Goal: Book appointment/travel/reservation

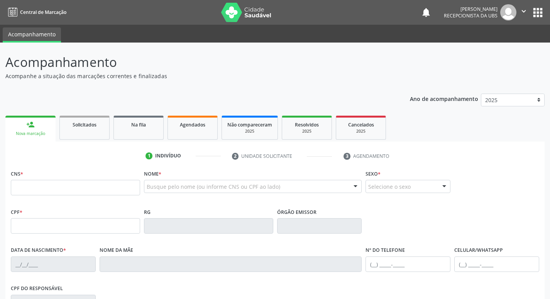
click at [51, 191] on input "text" at bounding box center [75, 187] width 129 height 15
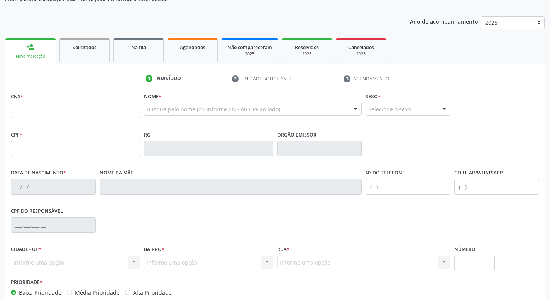
scroll to position [120, 0]
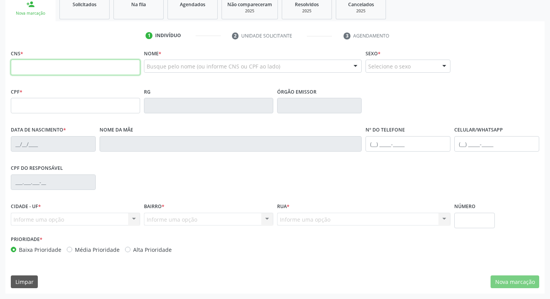
click at [63, 66] on input "text" at bounding box center [75, 66] width 129 height 15
click at [114, 64] on input "text" at bounding box center [75, 66] width 129 height 15
click at [73, 66] on input "text" at bounding box center [75, 66] width 129 height 15
type input "708 4062 9536 7468"
type input "160.972.104-77"
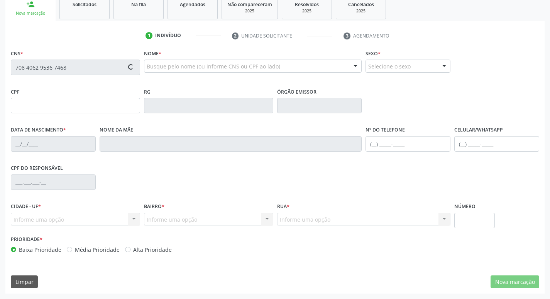
type input "2[DATE]"
type input "[PERSON_NAME]"
type input "[PHONE_NUMBER]"
type input "106.946.564-02"
type input "432"
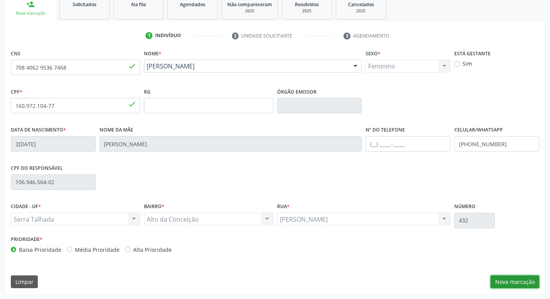
click at [521, 283] on button "Nova marcação" at bounding box center [515, 281] width 49 height 13
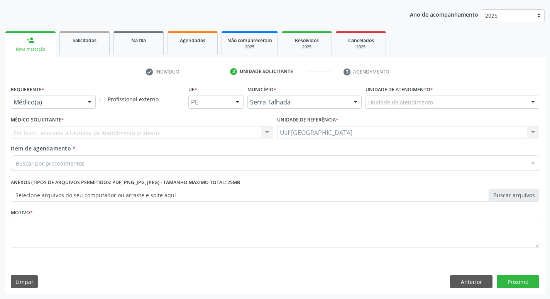
scroll to position [84, 0]
click at [93, 105] on div at bounding box center [90, 102] width 12 height 13
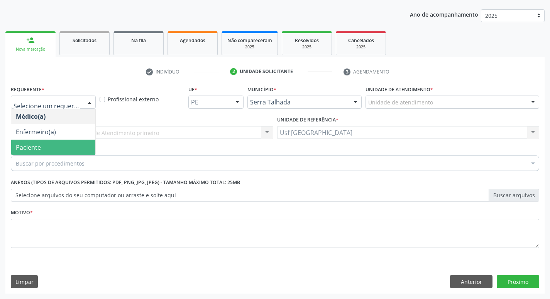
click at [67, 143] on span "Paciente" at bounding box center [53, 146] width 84 height 15
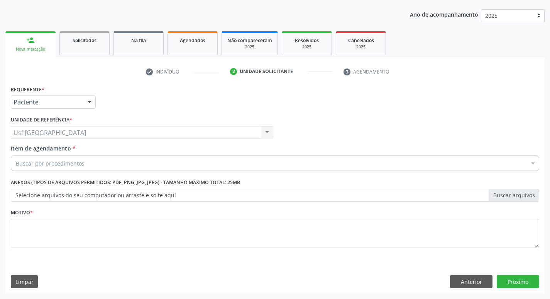
click at [16, 164] on input "Item de agendamento *" at bounding box center [16, 162] width 0 height 15
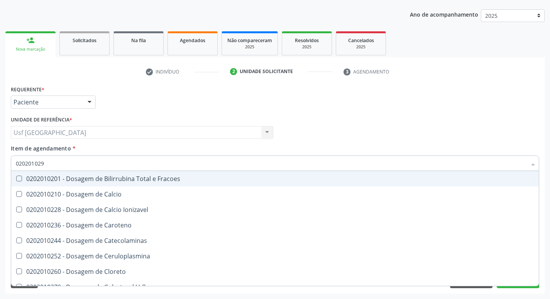
type input "0202010295"
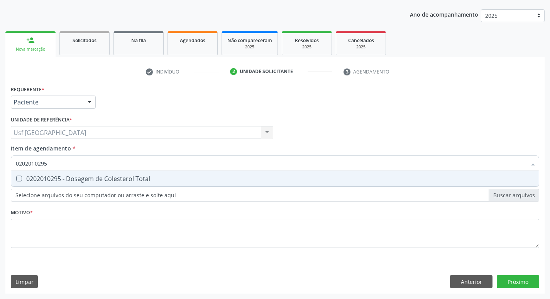
click at [18, 179] on Total at bounding box center [19, 178] width 6 height 6
click at [16, 179] on Total "checkbox" at bounding box center [13, 178] width 5 height 5
checkbox Total "true"
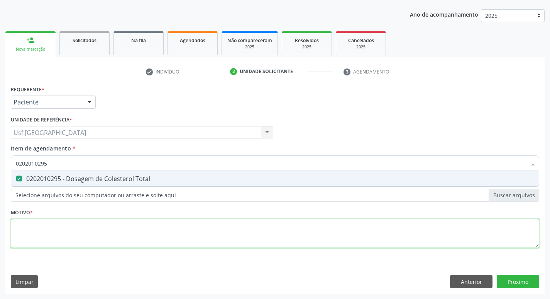
click at [46, 235] on div "Requerente * Paciente Médico(a) Enfermeiro(a) Paciente Nenhum resultado encontr…" at bounding box center [275, 170] width 529 height 175
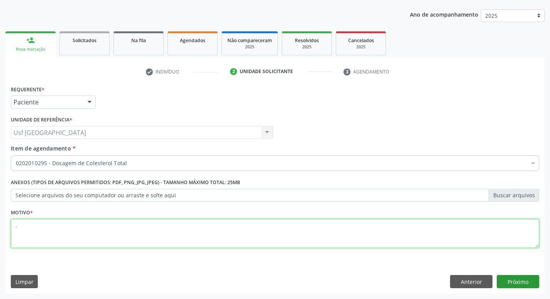
type textarea "."
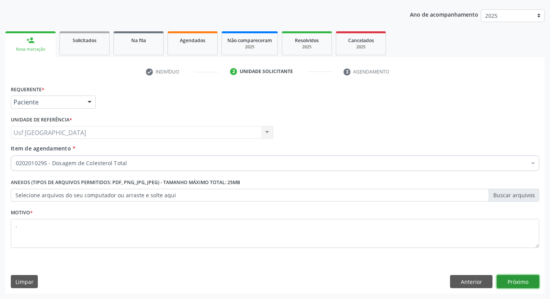
click at [507, 286] on button "Próximo" at bounding box center [518, 281] width 42 height 13
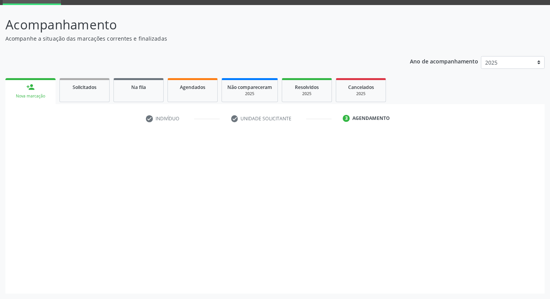
scroll to position [37, 0]
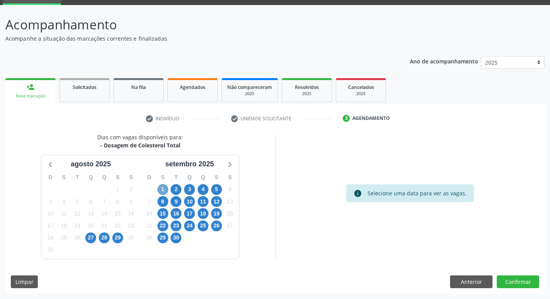
click at [163, 188] on span "1" at bounding box center [163, 189] width 11 height 11
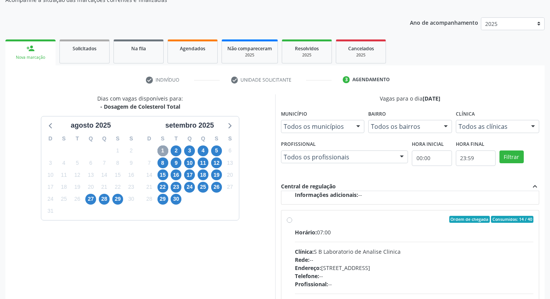
scroll to position [270, 0]
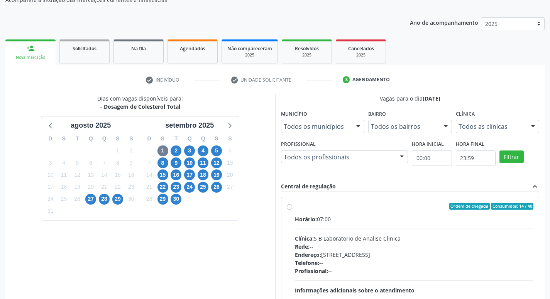
click at [294, 207] on div "Ordem de chegada Consumidos: 14 / 40 Horário: 07:00 Clínica: S B Laboratorio de…" at bounding box center [410, 261] width 247 height 119
radio input "true"
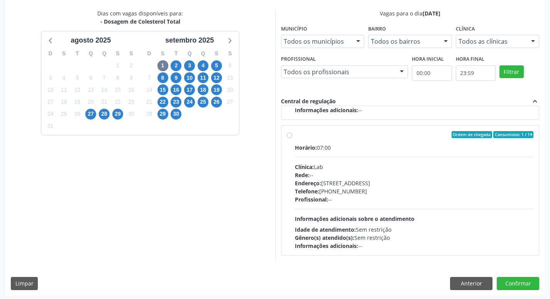
scroll to position [163, 0]
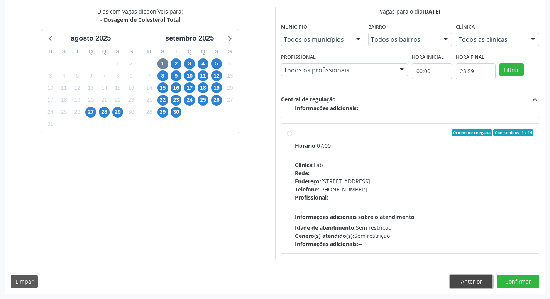
click at [473, 282] on button "Anterior" at bounding box center [471, 281] width 42 height 13
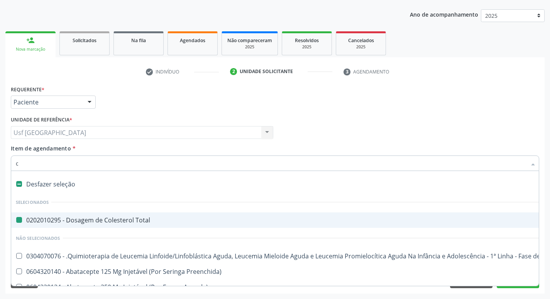
type input "cr"
checkbox Total "false"
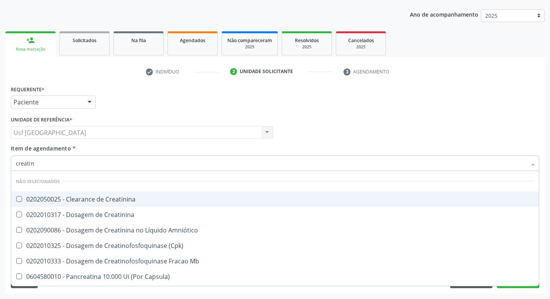
type input "creatini"
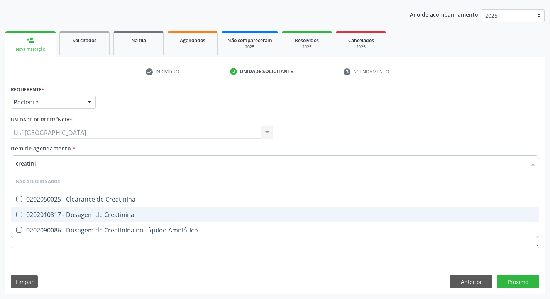
click at [139, 215] on div "0202010317 - Dosagem de Creatinina" at bounding box center [275, 214] width 519 height 6
checkbox Creatinina "true"
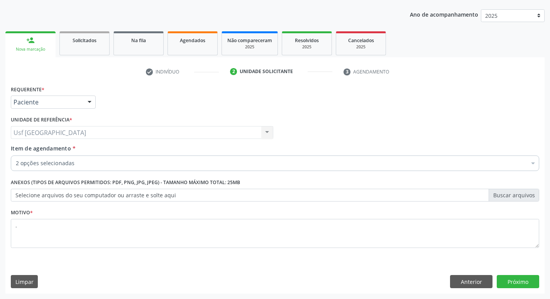
checkbox Total "true"
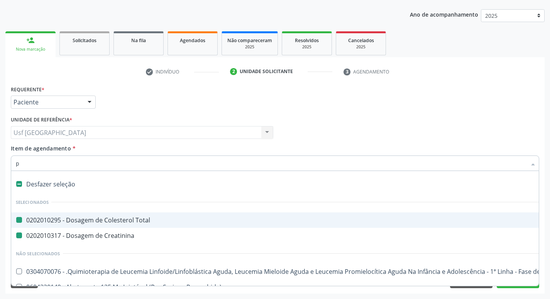
type input "po"
checkbox Total "false"
checkbox Creatinina "false"
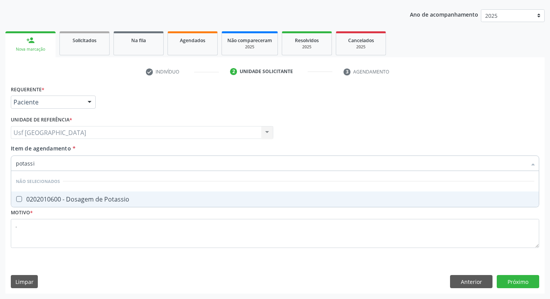
type input "potassio"
click at [57, 200] on div "0202010600 - Dosagem de Potassio" at bounding box center [275, 199] width 519 height 6
checkbox Potassio "true"
click at [65, 164] on input "potassio" at bounding box center [271, 162] width 511 height 15
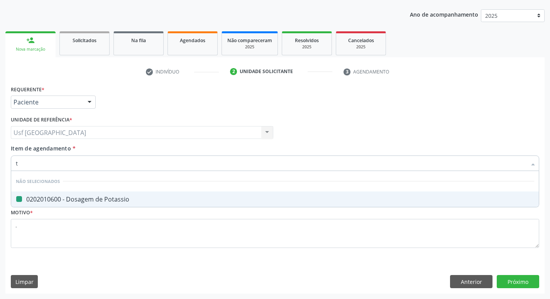
type input "tr"
checkbox Potassio "false"
type input "trigli"
click at [104, 200] on div "0202010678 - Dosagem de Triglicerideos" at bounding box center [275, 199] width 519 height 6
checkbox Triglicerideos "true"
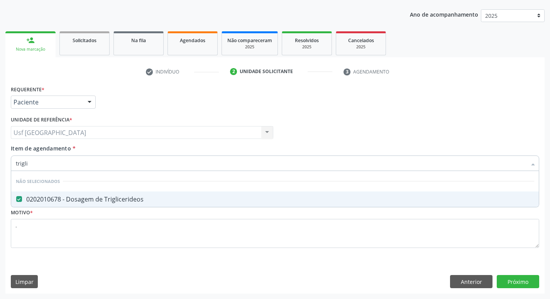
click at [102, 159] on input "trigli" at bounding box center [271, 162] width 511 height 15
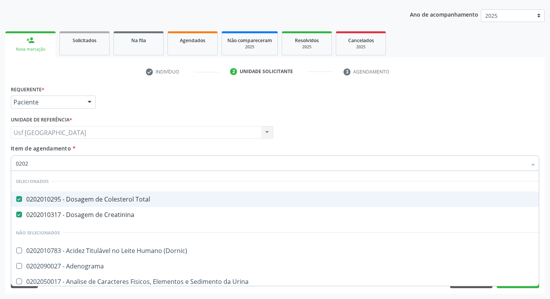
type input "02020"
checkbox \(Igg\) "true"
checkbox Potassio "false"
checkbox Funcional "true"
checkbox Triglicerideos "false"
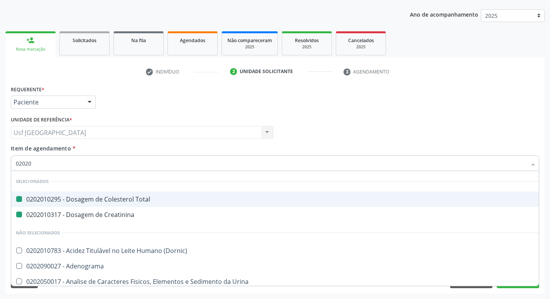
type input "020205"
checkbox Total "false"
checkbox Creatinina "false"
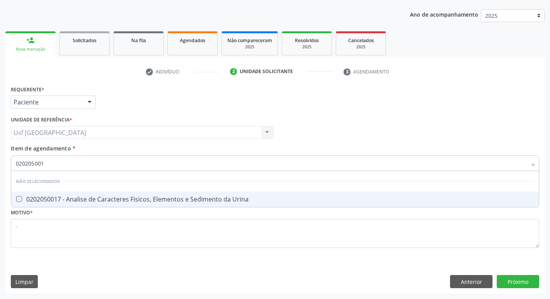
type input "0202050017"
click at [126, 202] on div "0202050017 - Analise de Caracteres Fisicos, Elementos e Sedimento da Urina" at bounding box center [275, 199] width 519 height 6
checkbox Urina "true"
click at [135, 159] on input "0202050017" at bounding box center [271, 162] width 511 height 15
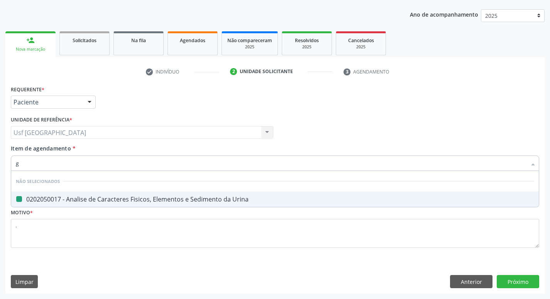
type input "gl"
checkbox Urina "false"
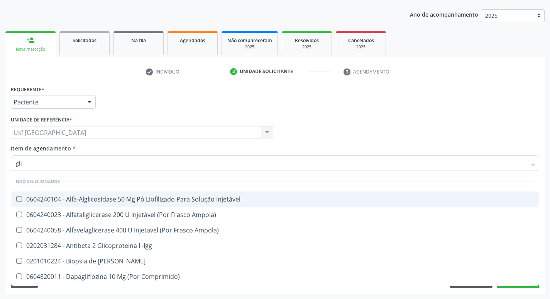
type input "glic"
checkbox Derrames "true"
checkbox Triglicerideos "false"
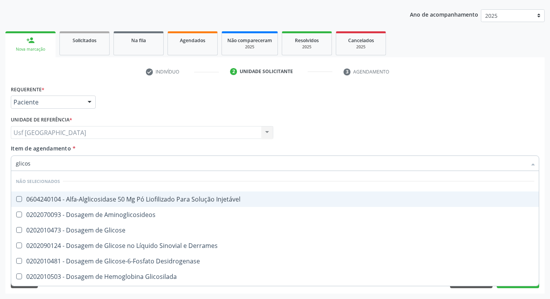
type input "glicose"
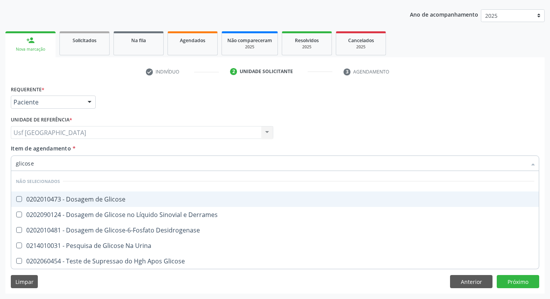
click at [146, 199] on div "0202010473 - Dosagem de Glicose" at bounding box center [275, 199] width 519 height 6
checkbox Glicose "true"
click at [122, 162] on input "glicose" at bounding box center [271, 162] width 511 height 15
type input "02"
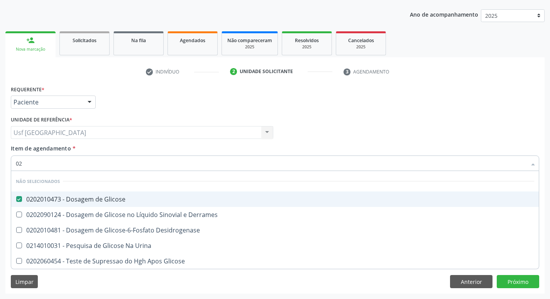
checkbox Derrames "true"
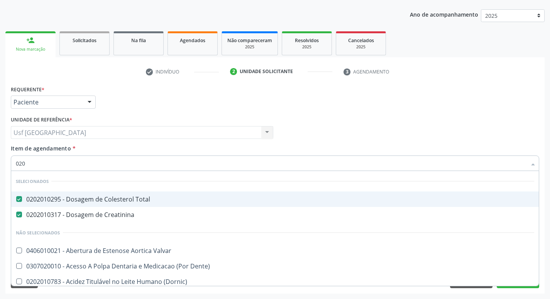
type input "0202"
checkbox \(Dornic\) "true"
checkbox Terapeutica "false"
checkbox Urina "false"
checkbox Estomatognatico "true"
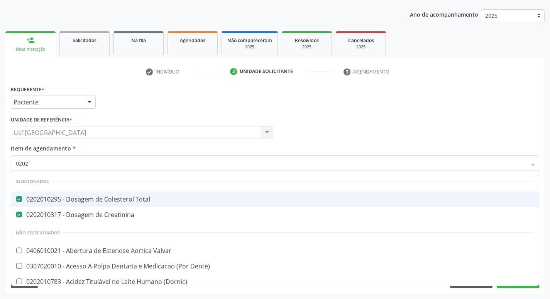
checkbox Tireoide "true"
checkbox Aberto\) "true"
checkbox \(Qualitativo\) "false"
drag, startPoint x: 118, startPoint y: 162, endPoint x: 17, endPoint y: 160, distance: 100.8
click at [17, 160] on input "0202" at bounding box center [271, 162] width 511 height 15
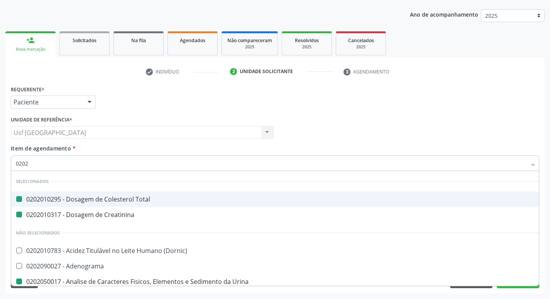
type input "h"
checkbox Total "false"
checkbox Creatinina "false"
checkbox Urina "false"
checkbox Glicose "false"
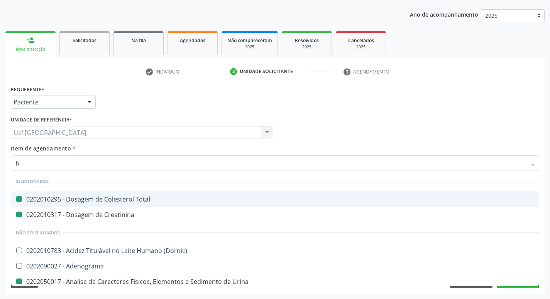
checkbox Potassio "false"
checkbox Triglicerideos "false"
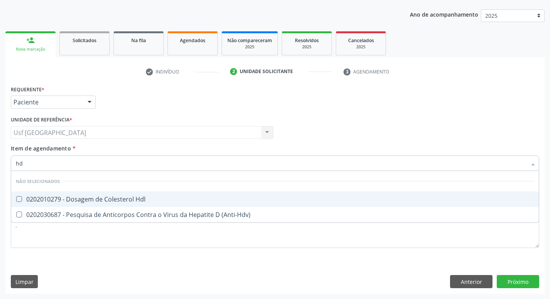
type input "hdl"
click at [82, 200] on div "0202010279 - Dosagem de Colesterol Hdl" at bounding box center [275, 199] width 519 height 6
checkbox Hdl "true"
click at [77, 159] on input "hdl" at bounding box center [271, 162] width 511 height 15
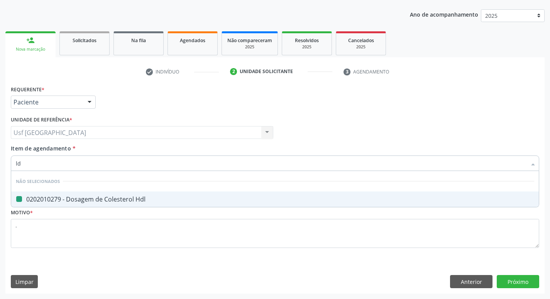
type input "ldl"
click at [126, 199] on div "0202010287 - Dosagem de Colesterol Ldl" at bounding box center [275, 199] width 519 height 6
checkbox Ldl "true"
click at [114, 163] on input "ldl" at bounding box center [271, 162] width 511 height 15
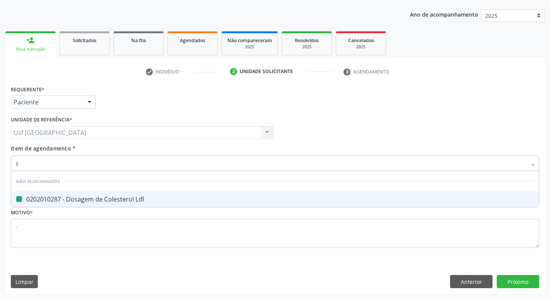
type input "so"
checkbox Ldl "false"
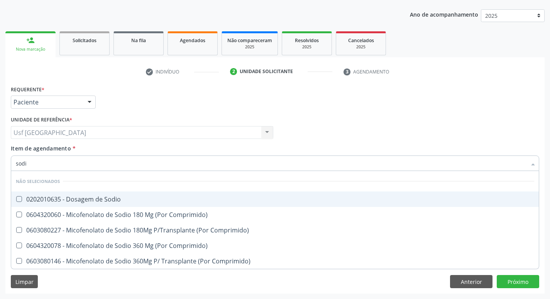
type input "sodio"
click at [107, 202] on div "0202010635 - Dosagem de Sodio" at bounding box center [275, 199] width 519 height 6
checkbox Sodio "true"
click at [102, 163] on input "sodio" at bounding box center [271, 162] width 511 height 15
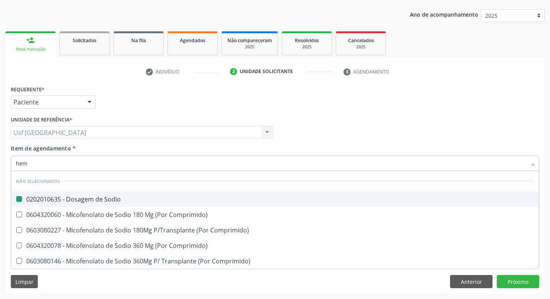
type input "hemo"
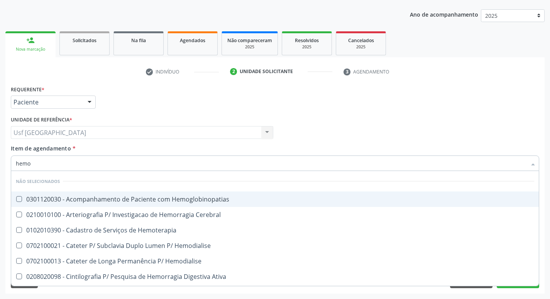
checkbox Hemoglobinopatias "false"
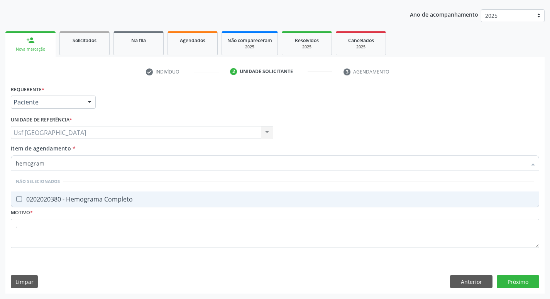
type input "hemograma"
click at [98, 198] on div "0202020380 - Hemograma Completo" at bounding box center [275, 199] width 519 height 6
checkbox Completo "true"
click at [89, 164] on input "hemograma" at bounding box center [271, 162] width 511 height 15
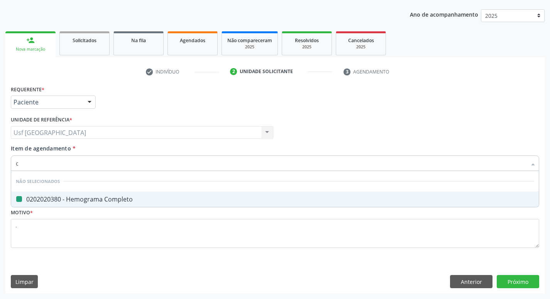
type input "ca"
checkbox Completo "false"
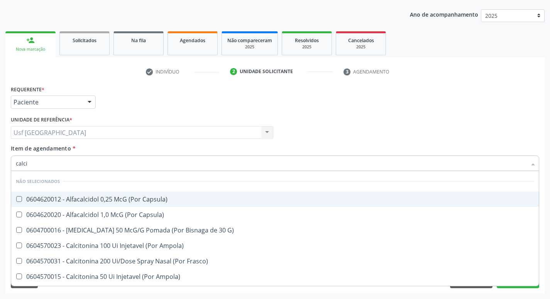
type input "calcio"
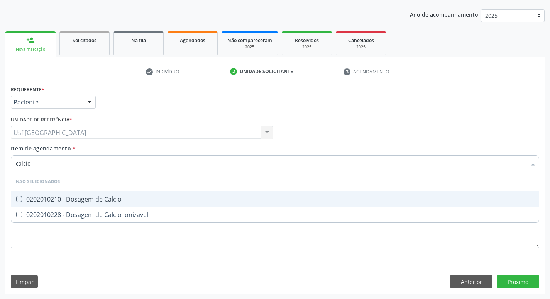
click at [90, 201] on div "0202010210 - Dosagem de Calcio" at bounding box center [275, 199] width 519 height 6
checkbox Calcio "true"
click at [92, 171] on li "Não selecionados" at bounding box center [275, 181] width 528 height 20
click at [91, 165] on input "calcio" at bounding box center [271, 162] width 511 height 15
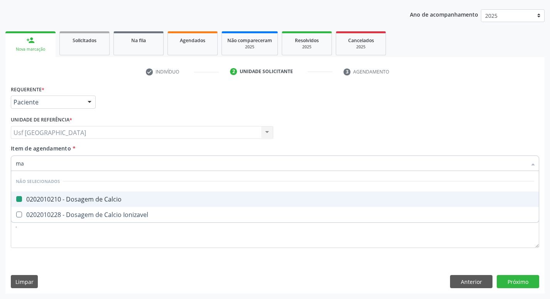
type input "mag"
checkbox Calcio "false"
checkbox Ionizavel "false"
type input "[MEDICAL_DATA]"
click at [103, 198] on div "0202010562 - Dosagem de [MEDICAL_DATA]" at bounding box center [275, 199] width 519 height 6
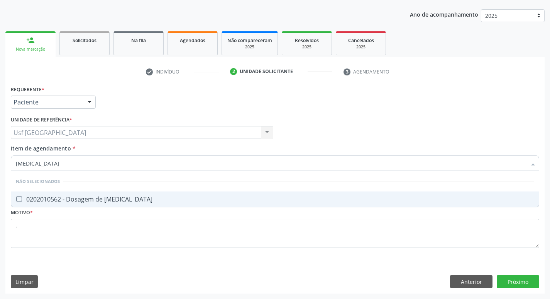
checkbox Magnesio "true"
type input "m"
checkbox Magnesio "true"
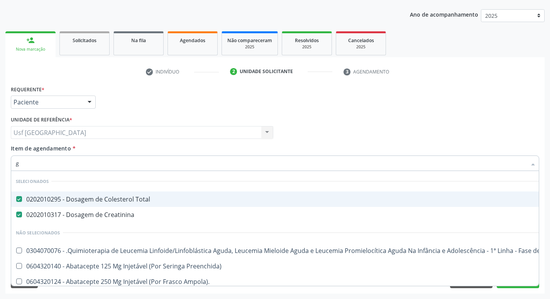
type input "gl"
checkbox Total "false"
checkbox Creatinina "false"
checkbox Ampola\) "true"
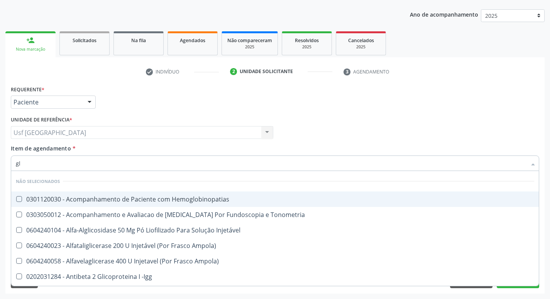
type input "gli"
checkbox \(Confirmatorio\) "true"
checkbox Glomerular "true"
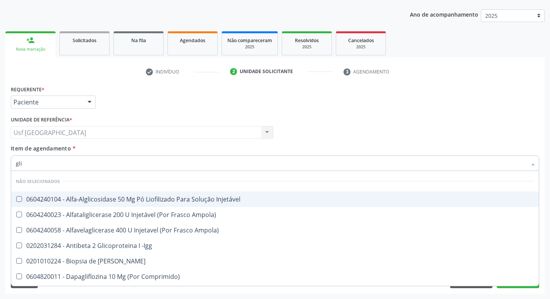
type input "glic"
checkbox Aminoglicosideos "true"
checkbox Glicose "false"
checkbox Derrames "true"
checkbox Triglicerideos "false"
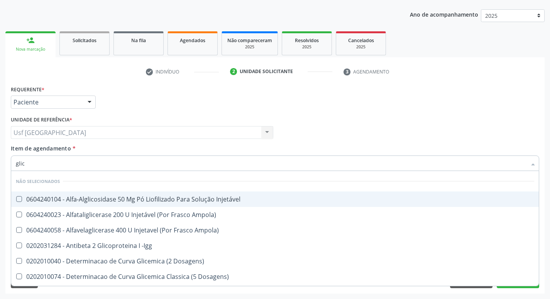
type input "gli"
checkbox Glicose "false"
checkbox Glicosilada "true"
checkbox Triglicerideos "false"
checkbox Delgada\) "true"
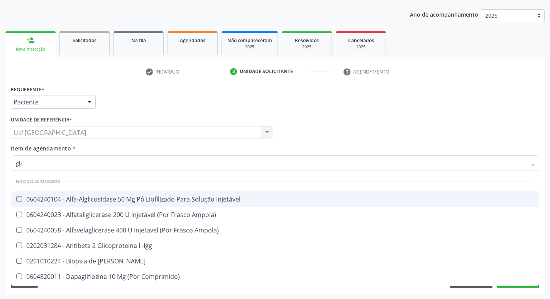
type input "gl"
checkbox Glicose "false"
checkbox Triglicerideos "false"
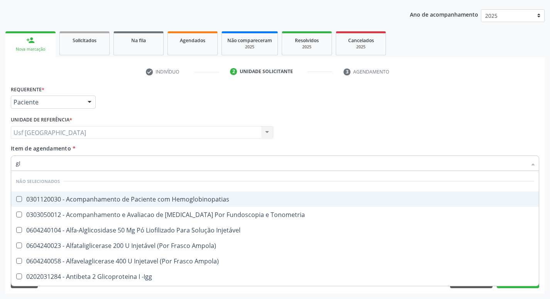
type input "g"
checkbox Hemoglobinopatias "true"
checkbox Tonometria "true"
checkbox Glicose "false"
checkbox Triglicerideos "false"
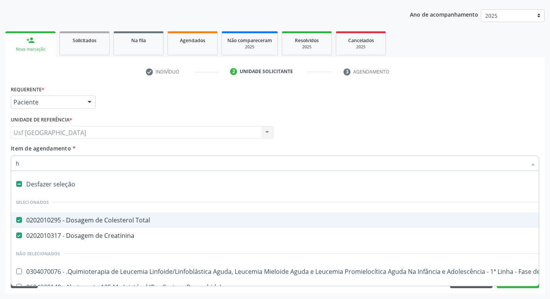
type input "he"
checkbox Total "false"
checkbox Creatinina "false"
checkbox Preenchida\) "true"
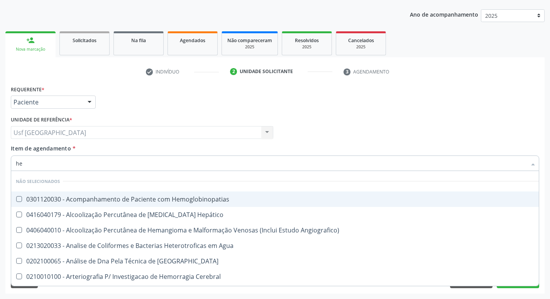
type input "hem"
checkbox II "true"
checkbox Completo "false"
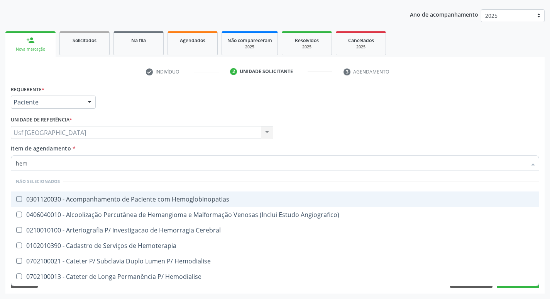
type input "hemo"
checkbox Retro-Retal "true"
checkbox Completo "false"
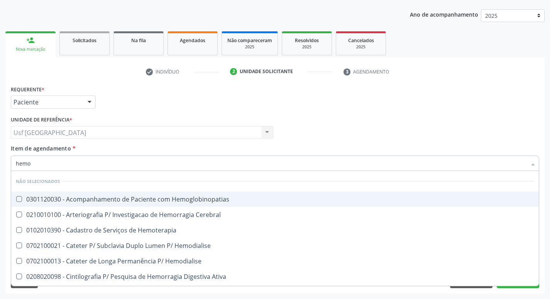
type input "hemog"
checkbox Carboxi-Hemoglobina "true"
type input "hemogl"
checkbox Carboxi-Hemoglobina "false"
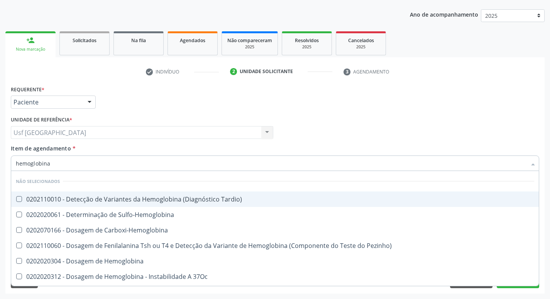
type input "hemoglobina g"
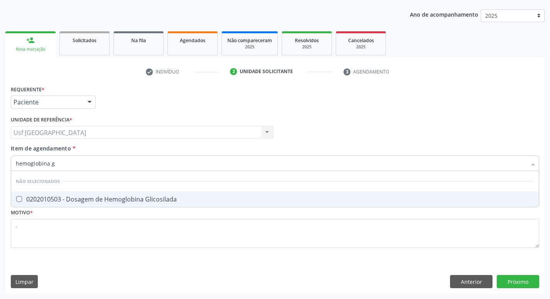
click at [103, 199] on div "0202010503 - Dosagem de Hemoglobina Glicosilada" at bounding box center [275, 199] width 519 height 6
checkbox Glicosilada "true"
click at [100, 166] on input "hemoglobina g" at bounding box center [271, 162] width 511 height 15
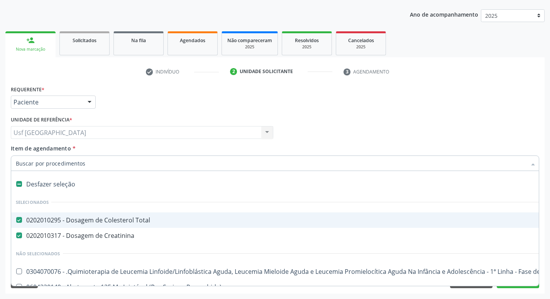
click at [0, 221] on div "Acompanhamento Acompanhe a situação das marcações correntes e finalizadas Relat…" at bounding box center [275, 128] width 550 height 340
checkbox Manutenção "true"
checkbox Preenchida\) "true"
checkbox Ampola\)\ "true"
checkbox Abciximabe "true"
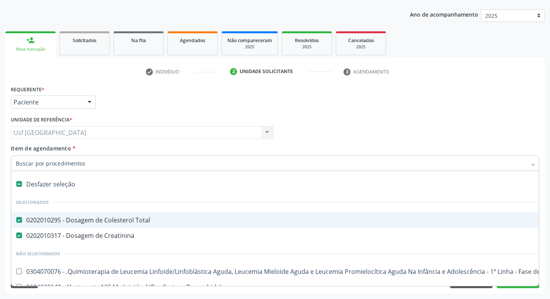
checkbox Inter-Atrial "true"
checkbox Valvar "true"
checkbox Adolescente\) "true"
checkbox Valvar "true"
checkbox Adolescente\) "true"
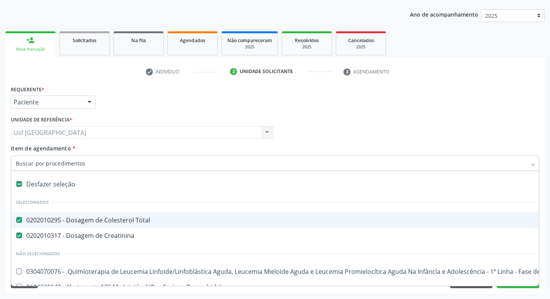
checkbox Paciente\) "true"
checkbox Urina "false"
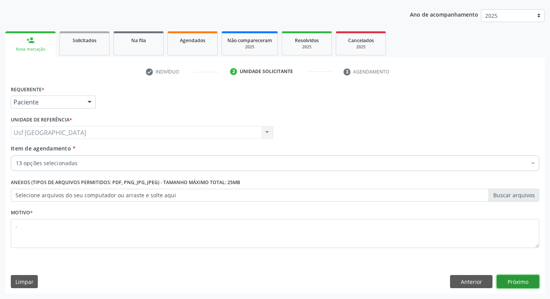
click at [518, 280] on button "Próximo" at bounding box center [518, 281] width 42 height 13
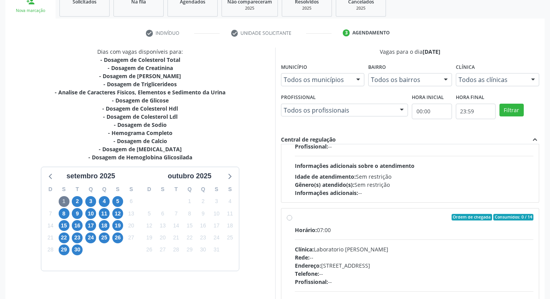
scroll to position [163, 0]
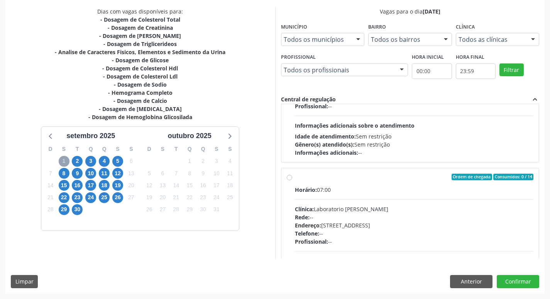
click at [66, 161] on span "1" at bounding box center [64, 161] width 11 height 11
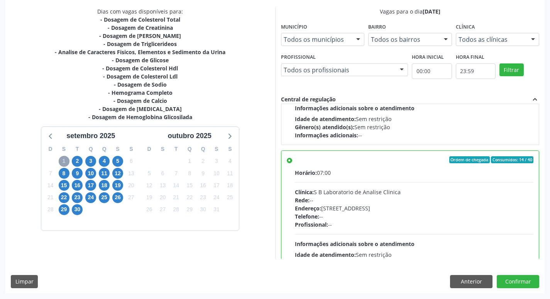
scroll to position [232, 0]
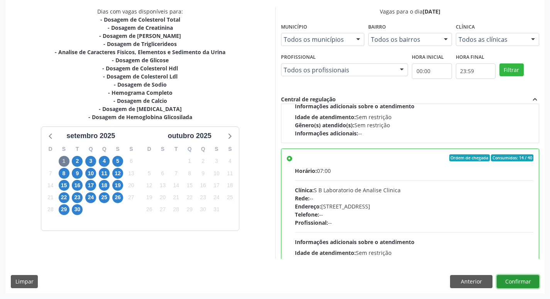
click at [521, 282] on button "Confirmar" at bounding box center [518, 281] width 42 height 13
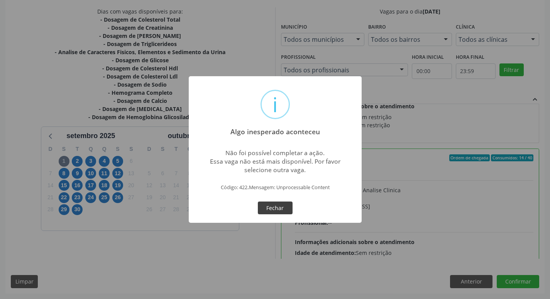
click at [281, 211] on button "Fechar" at bounding box center [275, 207] width 35 height 13
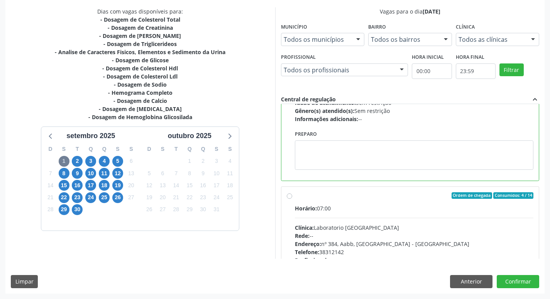
scroll to position [386, 0]
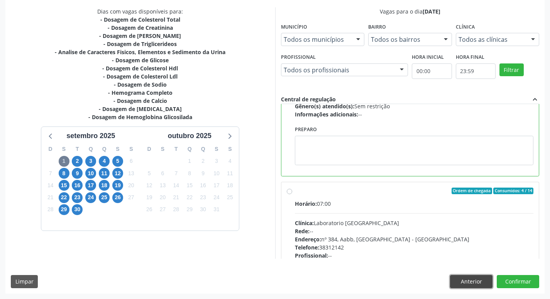
click at [464, 277] on button "Anterior" at bounding box center [471, 281] width 42 height 13
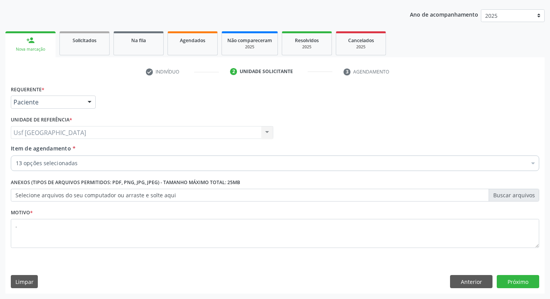
click at [82, 158] on div "13 opções selecionadas" at bounding box center [275, 162] width 529 height 15
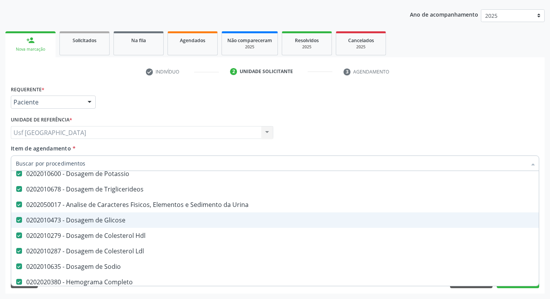
scroll to position [116, 0]
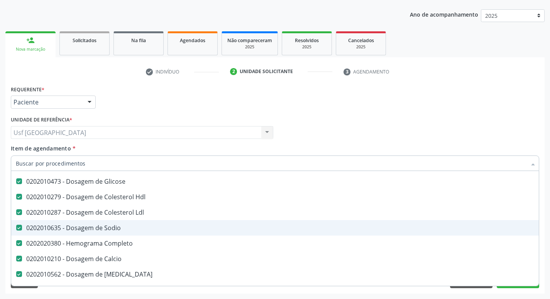
click at [18, 227] on Sodio at bounding box center [19, 227] width 6 height 6
click at [16, 227] on Sodio "checkbox" at bounding box center [13, 227] width 5 height 5
checkbox Sodio "false"
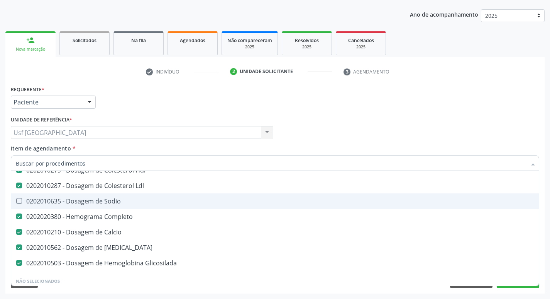
scroll to position [155, 0]
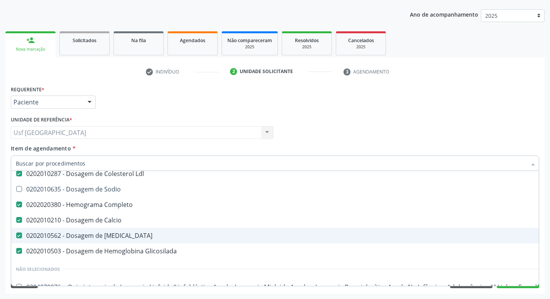
click at [132, 239] on span "0202010562 - Dosagem de [MEDICAL_DATA]" at bounding box center [316, 235] width 611 height 15
checkbox Magnesio "false"
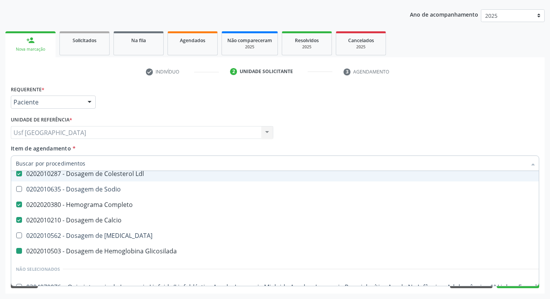
click at [325, 113] on div "Requerente * Paciente Médico(a) Enfermeiro(a) Paciente Nenhum resultado encontr…" at bounding box center [275, 98] width 533 height 30
checkbox Sodio "true"
checkbox Glicosilada "false"
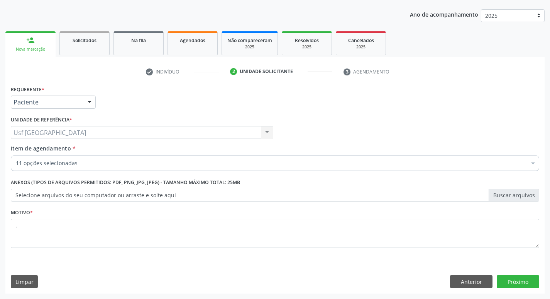
scroll to position [0, 0]
click at [524, 282] on button "Próximo" at bounding box center [518, 281] width 42 height 13
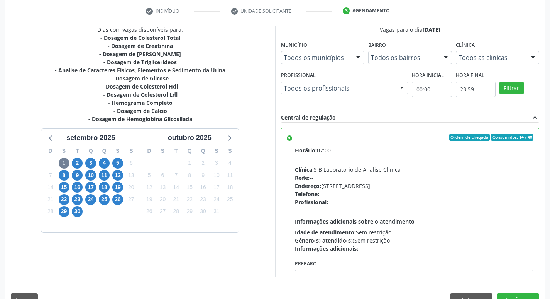
scroll to position [163, 0]
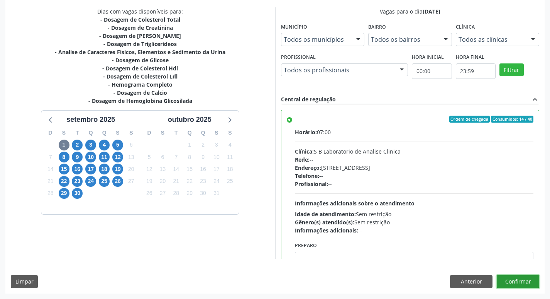
click at [526, 280] on button "Confirmar" at bounding box center [518, 281] width 42 height 13
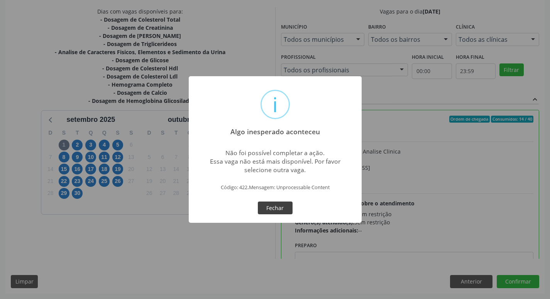
click at [278, 211] on button "Fechar" at bounding box center [275, 207] width 35 height 13
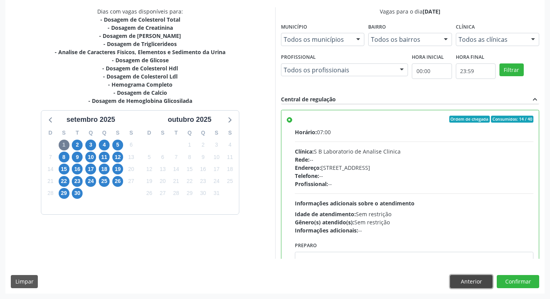
click at [486, 277] on button "Anterior" at bounding box center [471, 281] width 42 height 13
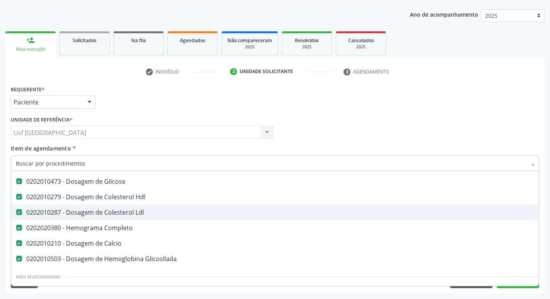
scroll to position [155, 0]
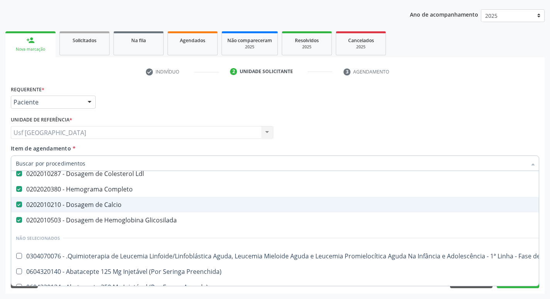
click at [150, 207] on div "0202010210 - Dosagem de Calcio" at bounding box center [316, 204] width 601 height 6
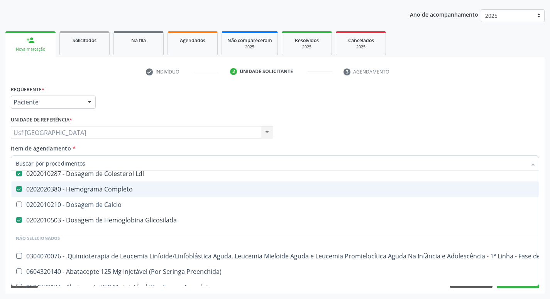
click at [0, 155] on div "Acompanhamento Acompanhe a situação das marcações correntes e finalizadas Relat…" at bounding box center [275, 128] width 550 height 340
checkbox Calcio "true"
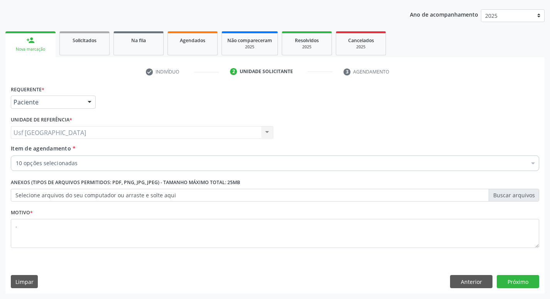
scroll to position [0, 0]
click at [524, 282] on button "Próximo" at bounding box center [518, 281] width 42 height 13
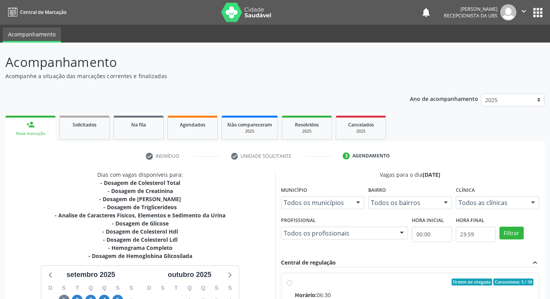
click at [519, 16] on button "" at bounding box center [524, 12] width 15 height 16
click at [508, 48] on link "Sair" at bounding box center [504, 47] width 53 height 11
